Goal: Find specific page/section: Find specific page/section

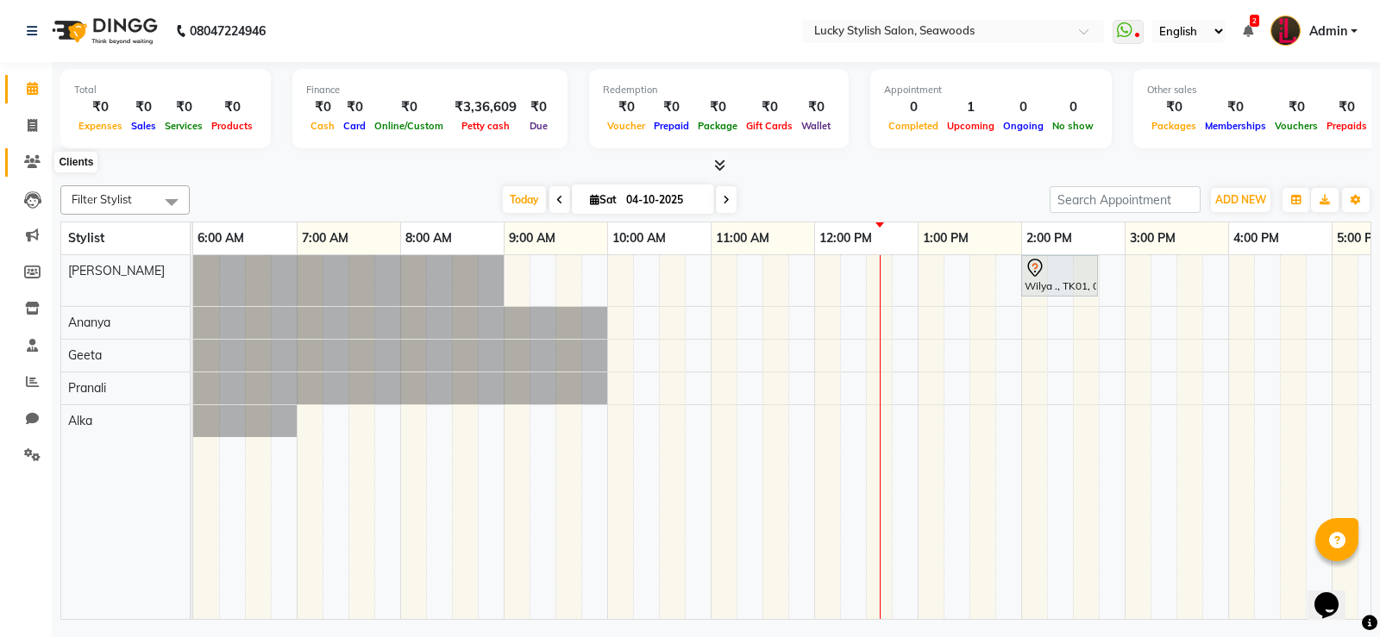
click at [19, 156] on span at bounding box center [32, 163] width 30 height 20
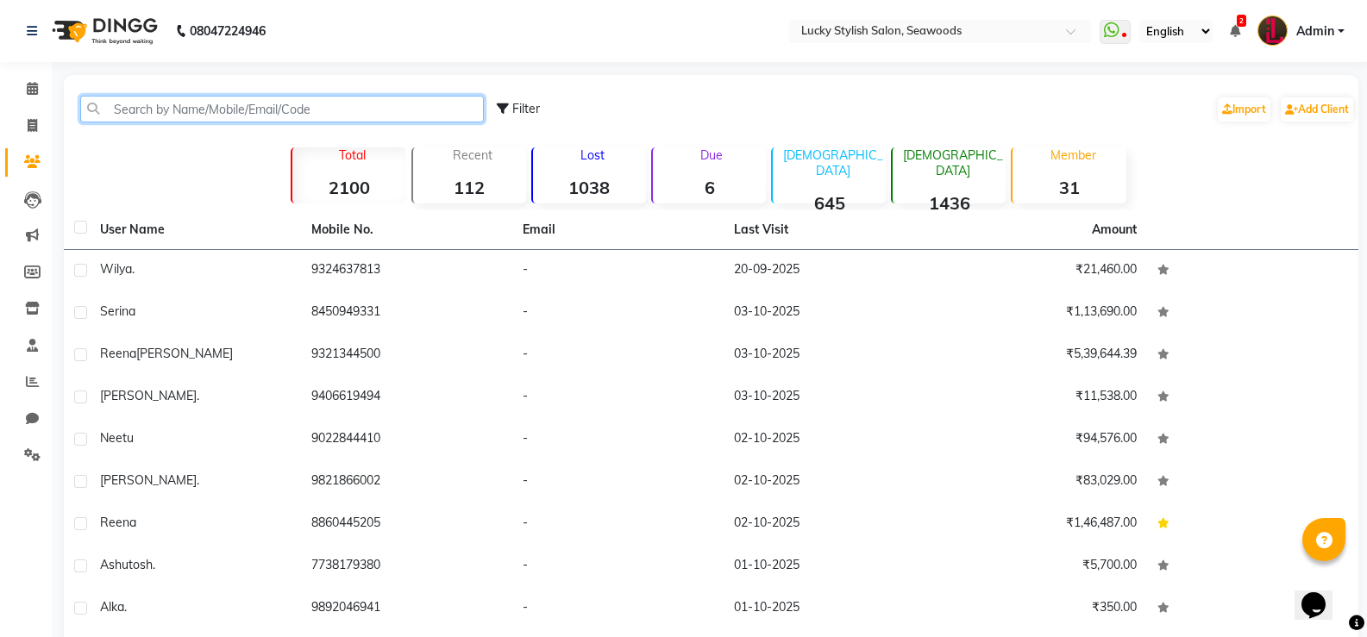
click at [222, 119] on input "text" at bounding box center [282, 109] width 404 height 27
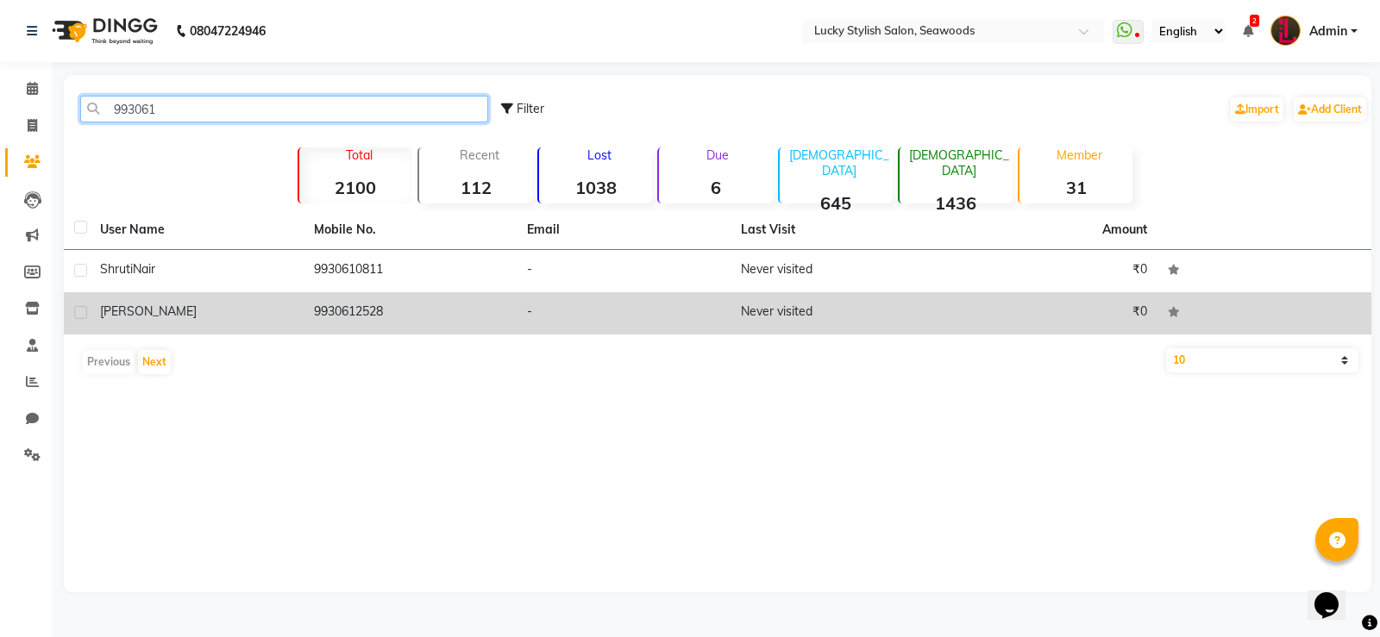
type input "993061"
click at [410, 323] on td "9930612528" at bounding box center [411, 313] width 214 height 42
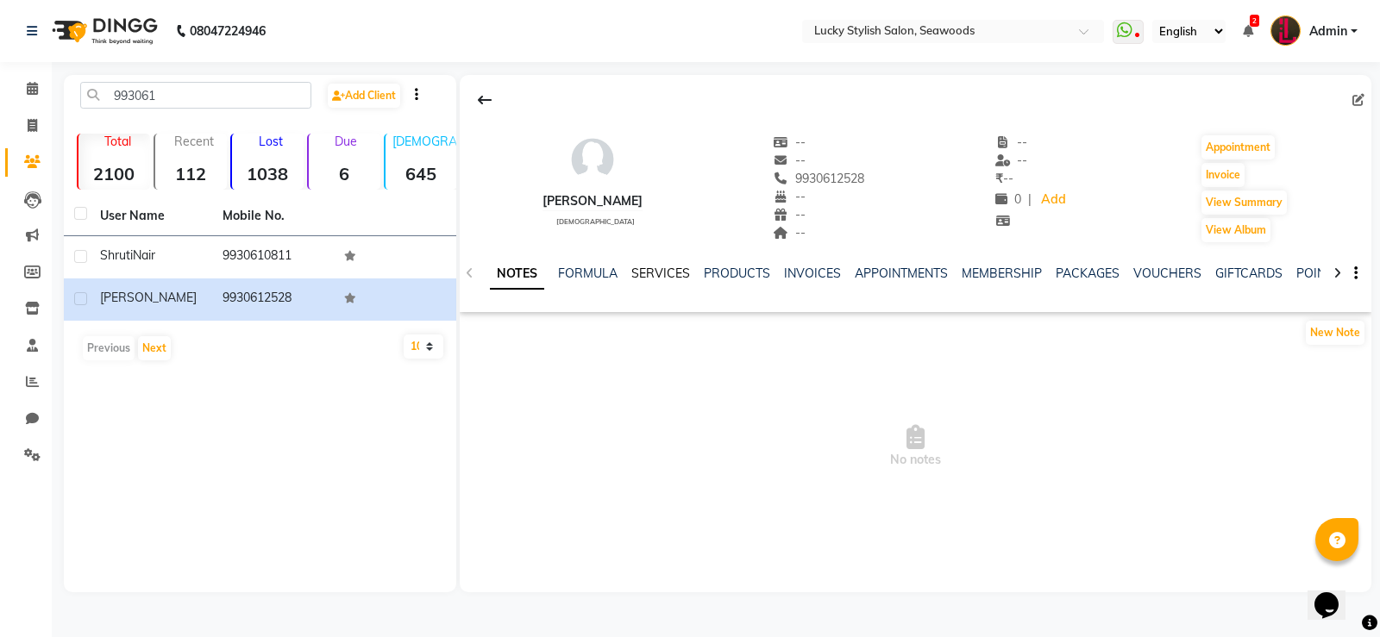
click at [642, 274] on link "SERVICES" at bounding box center [660, 274] width 59 height 16
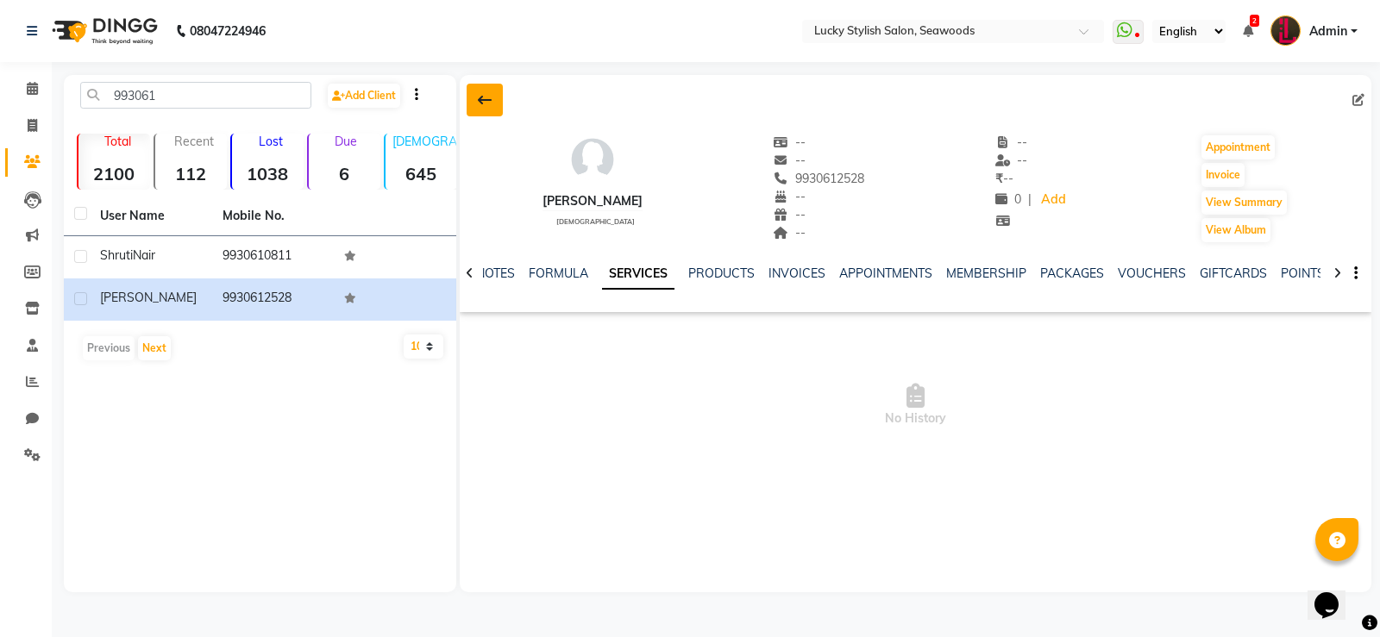
click at [489, 98] on icon at bounding box center [485, 100] width 14 height 14
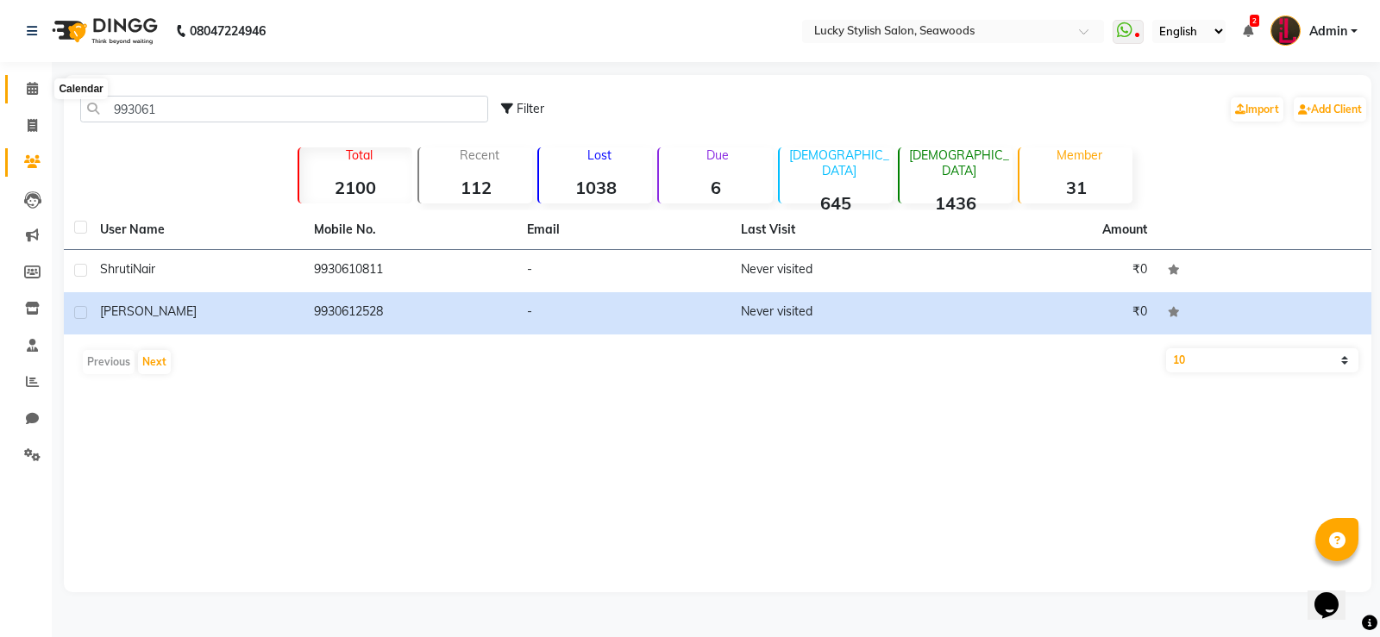
click at [27, 93] on icon at bounding box center [32, 88] width 11 height 13
